Goal: Task Accomplishment & Management: Complete application form

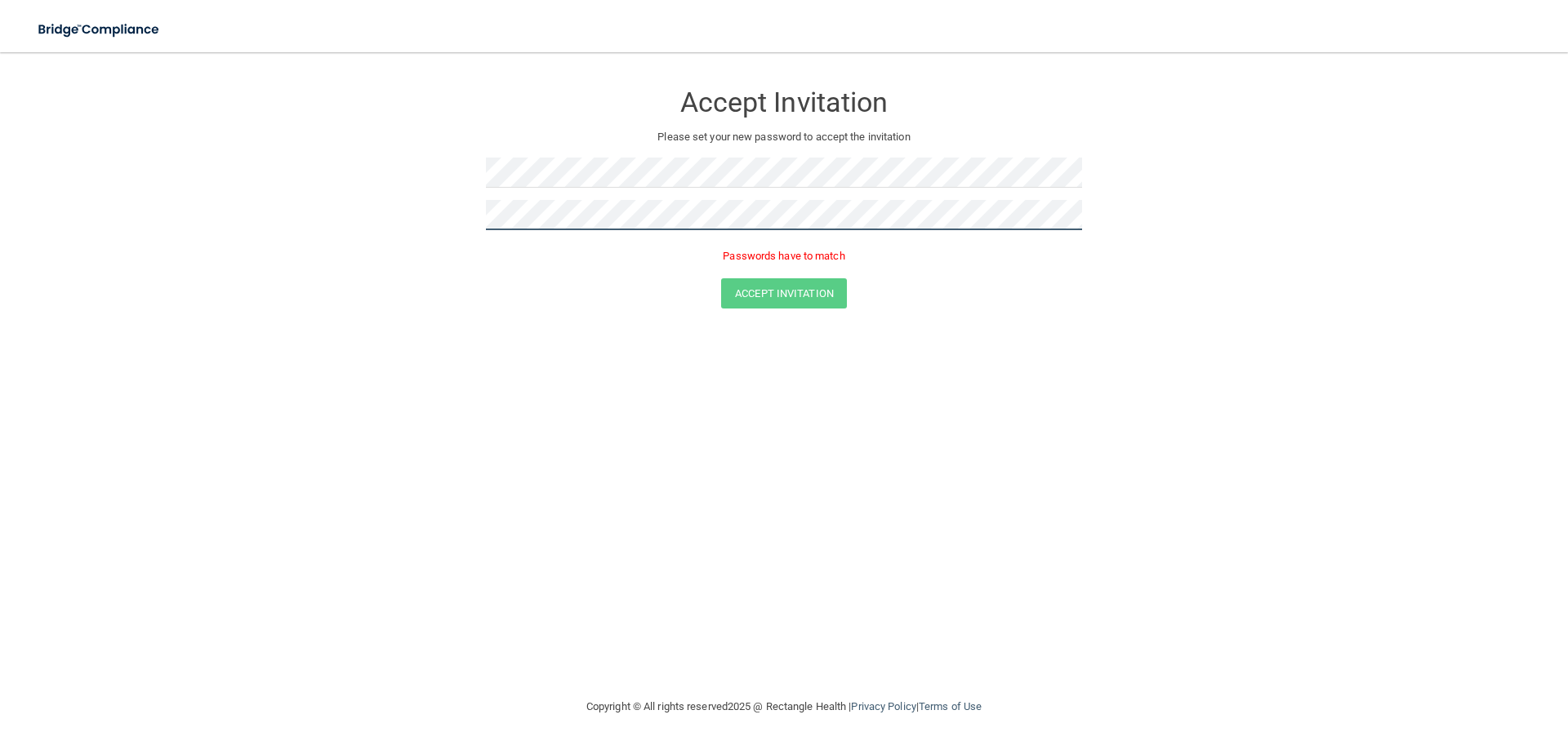
click at [337, 225] on form "Accept Invitation Please set your new password to accept the invitation Passwor…" at bounding box center [784, 198] width 1503 height 260
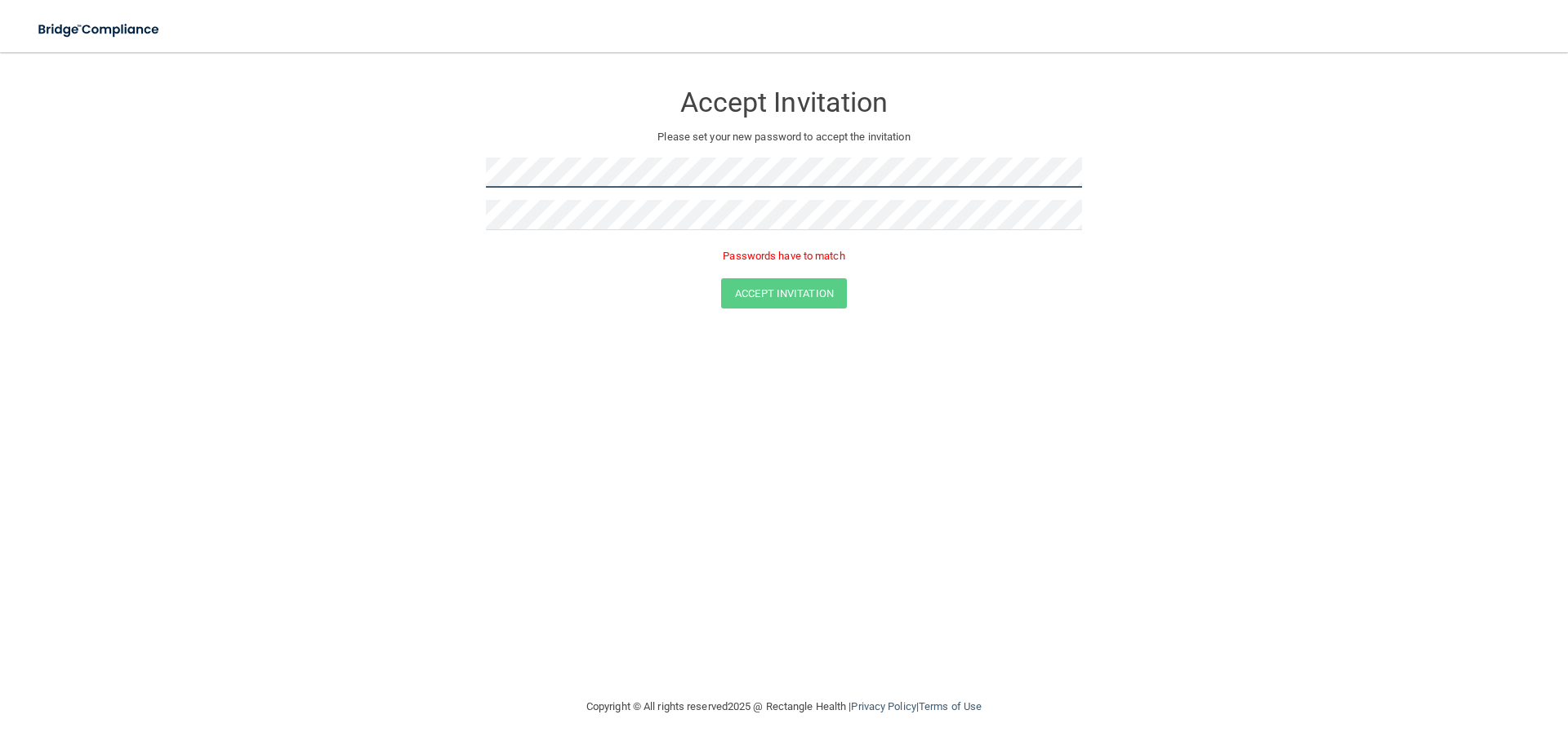
click at [439, 193] on form "Accept Invitation Please set your new password to accept the invitation Passwor…" at bounding box center [784, 198] width 1503 height 260
click at [449, 174] on form "Accept Invitation Please set your new password to accept the invitation Passwor…" at bounding box center [784, 198] width 1503 height 260
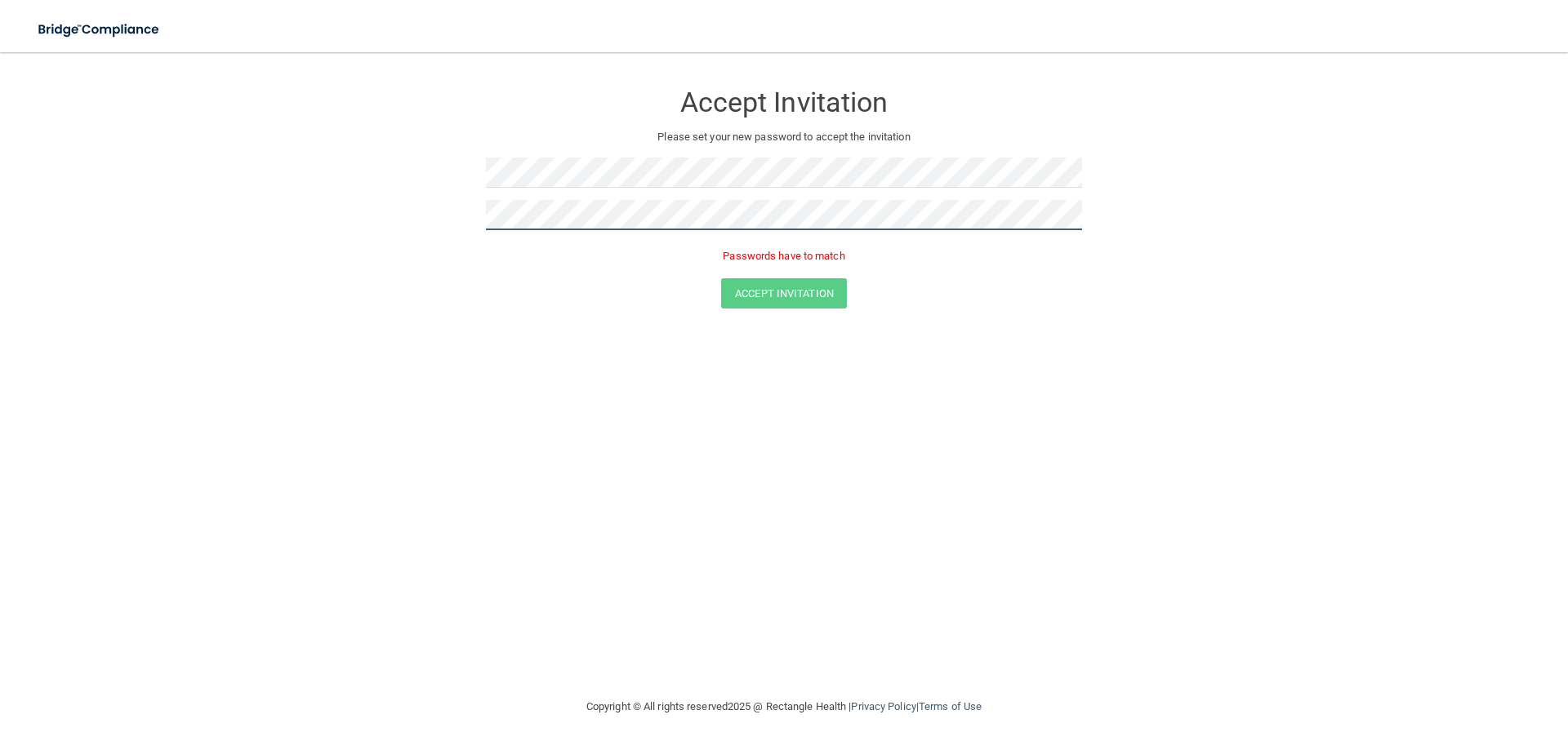
click at [445, 222] on form "Accept Invitation Please set your new password to accept the invitation Passwor…" at bounding box center [784, 198] width 1503 height 260
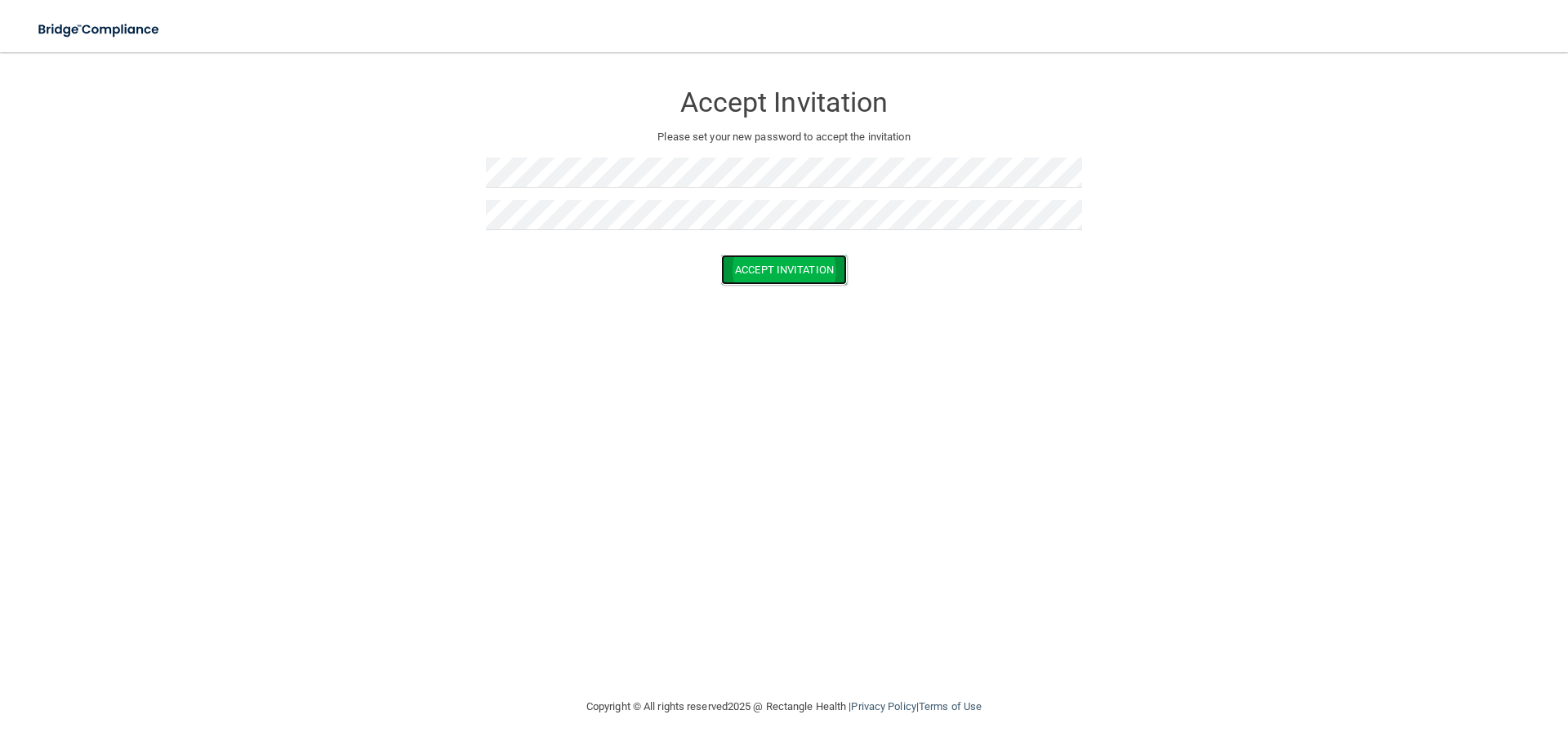
click at [796, 257] on button "Accept Invitation" at bounding box center [784, 269] width 125 height 30
